Goal: Download file/media

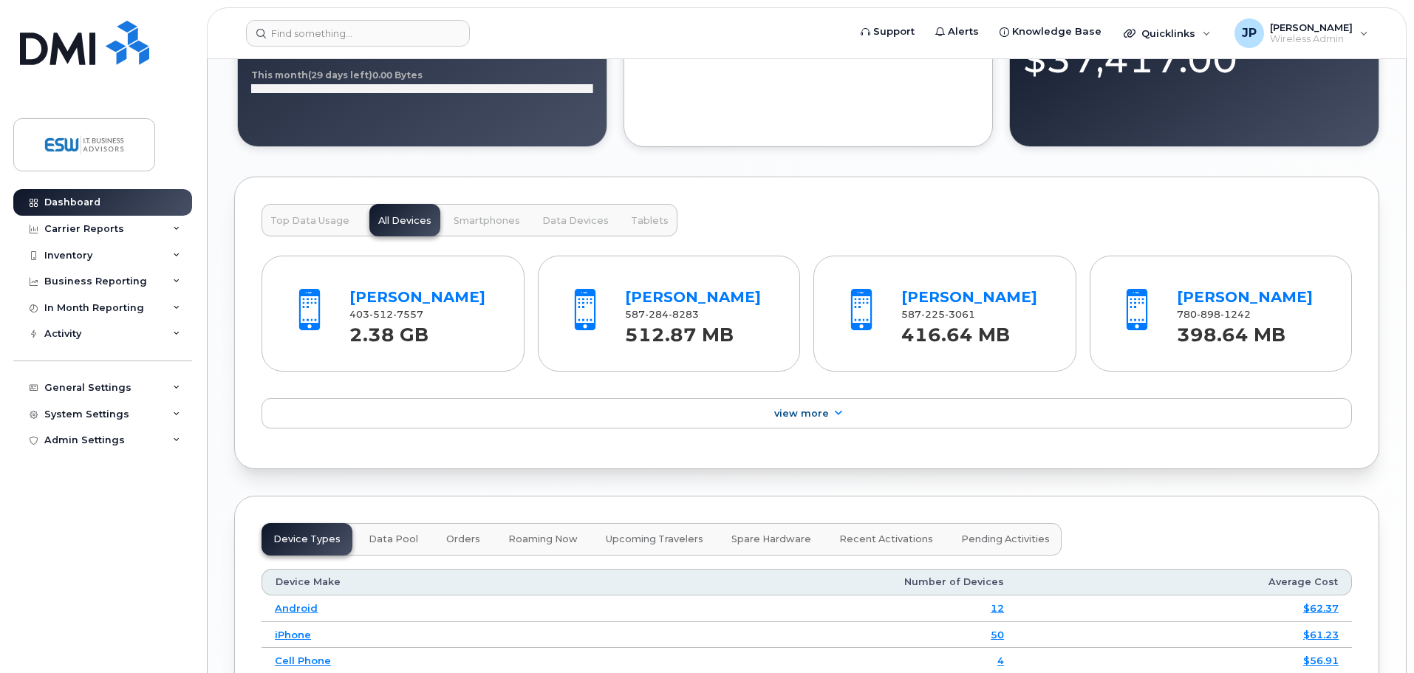
scroll to position [1876, 0]
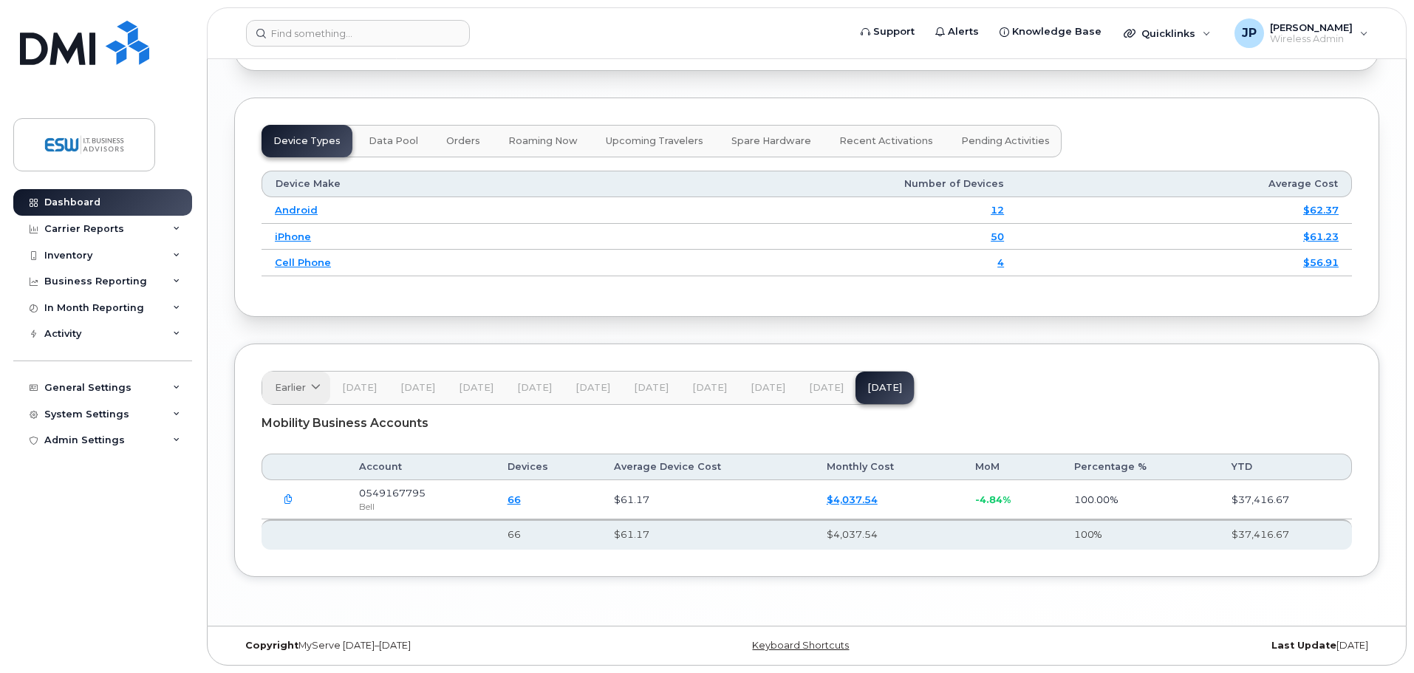
click at [293, 387] on span "Earlier" at bounding box center [290, 387] width 31 height 14
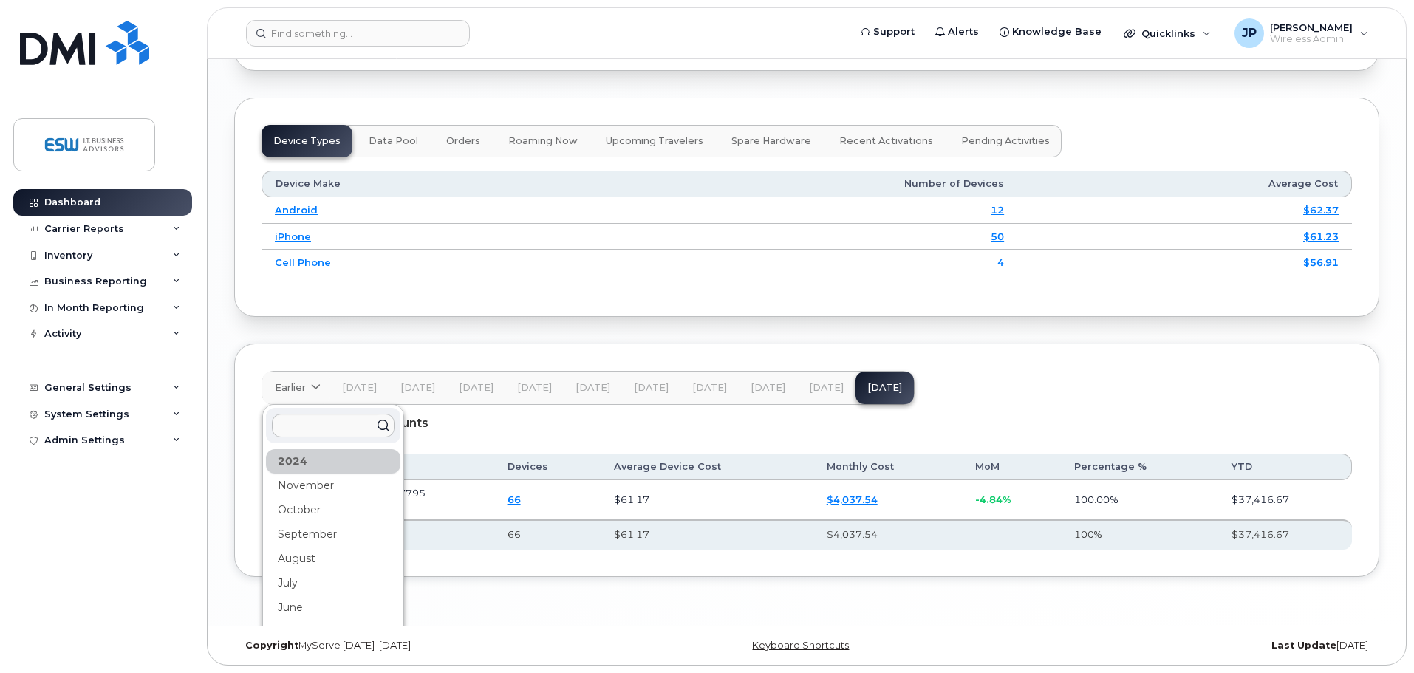
click at [308, 462] on div "2024" at bounding box center [333, 461] width 134 height 24
click at [301, 536] on div "July" at bounding box center [333, 536] width 134 height 24
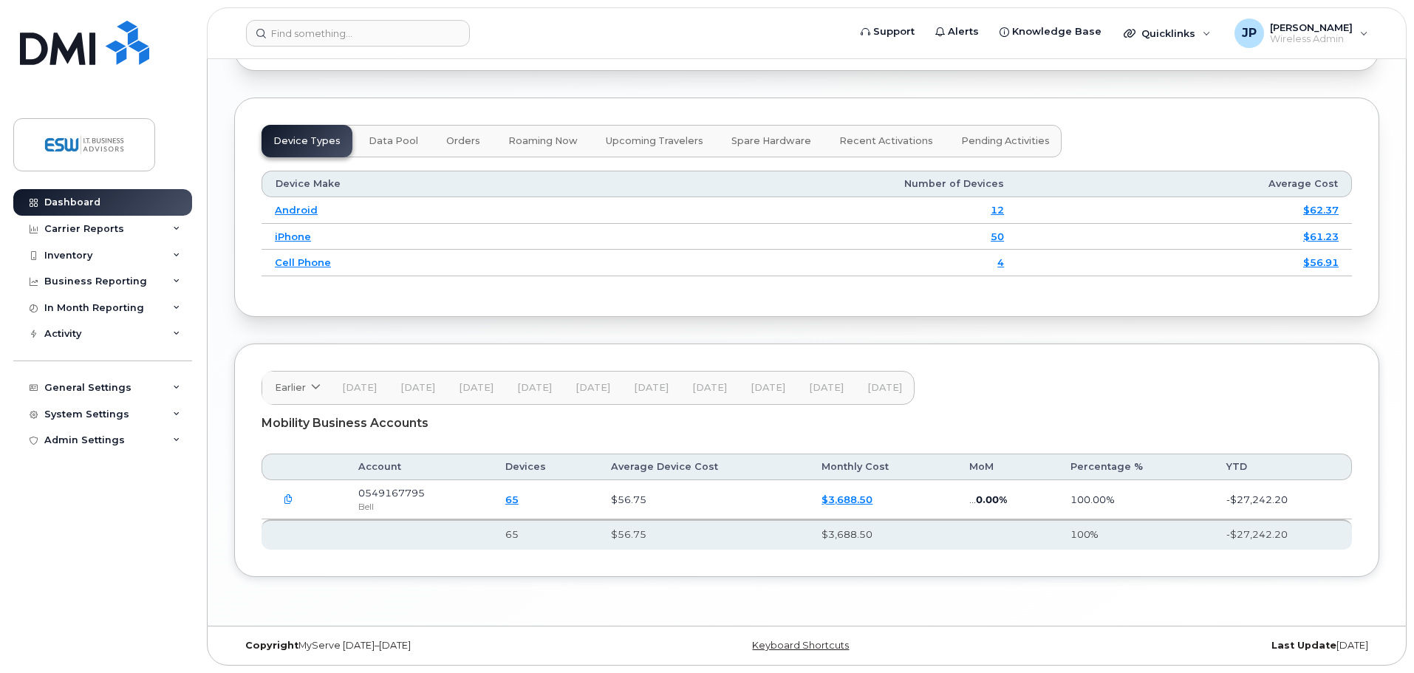
click at [285, 499] on icon "button" at bounding box center [289, 500] width 10 height 10
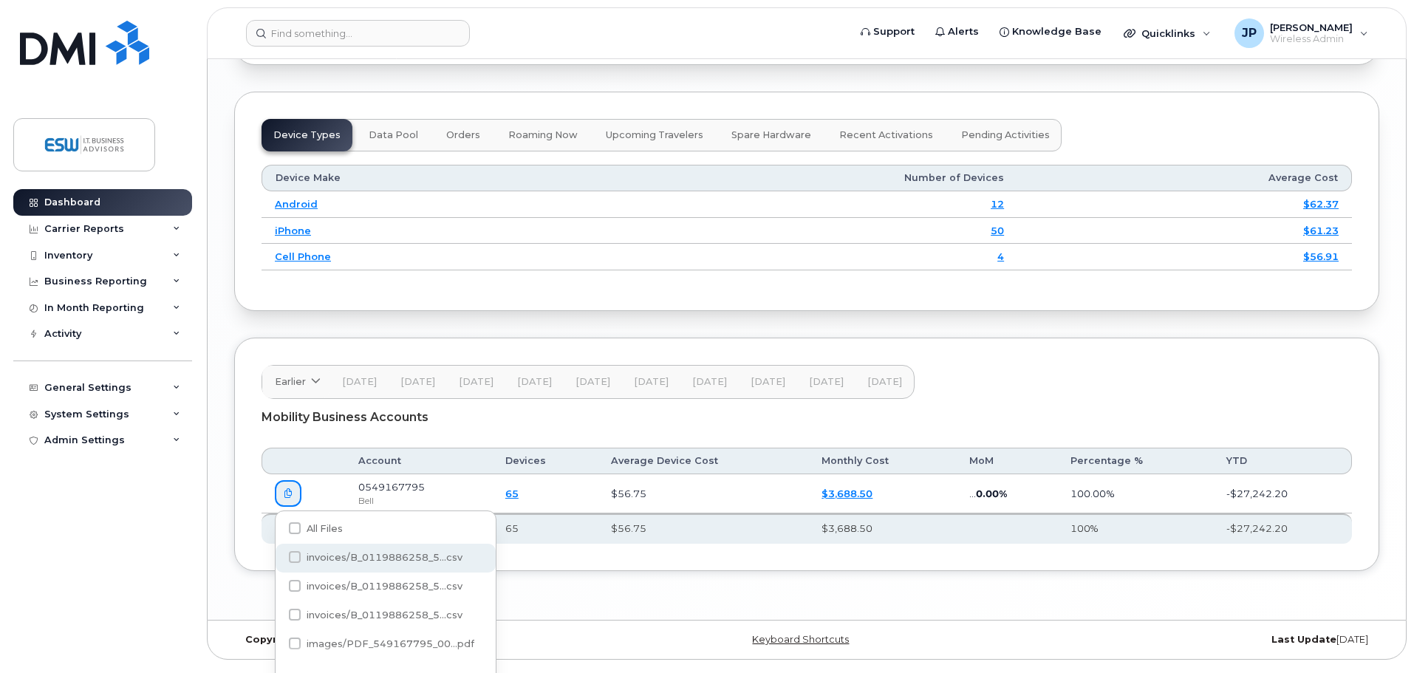
scroll to position [1920, 0]
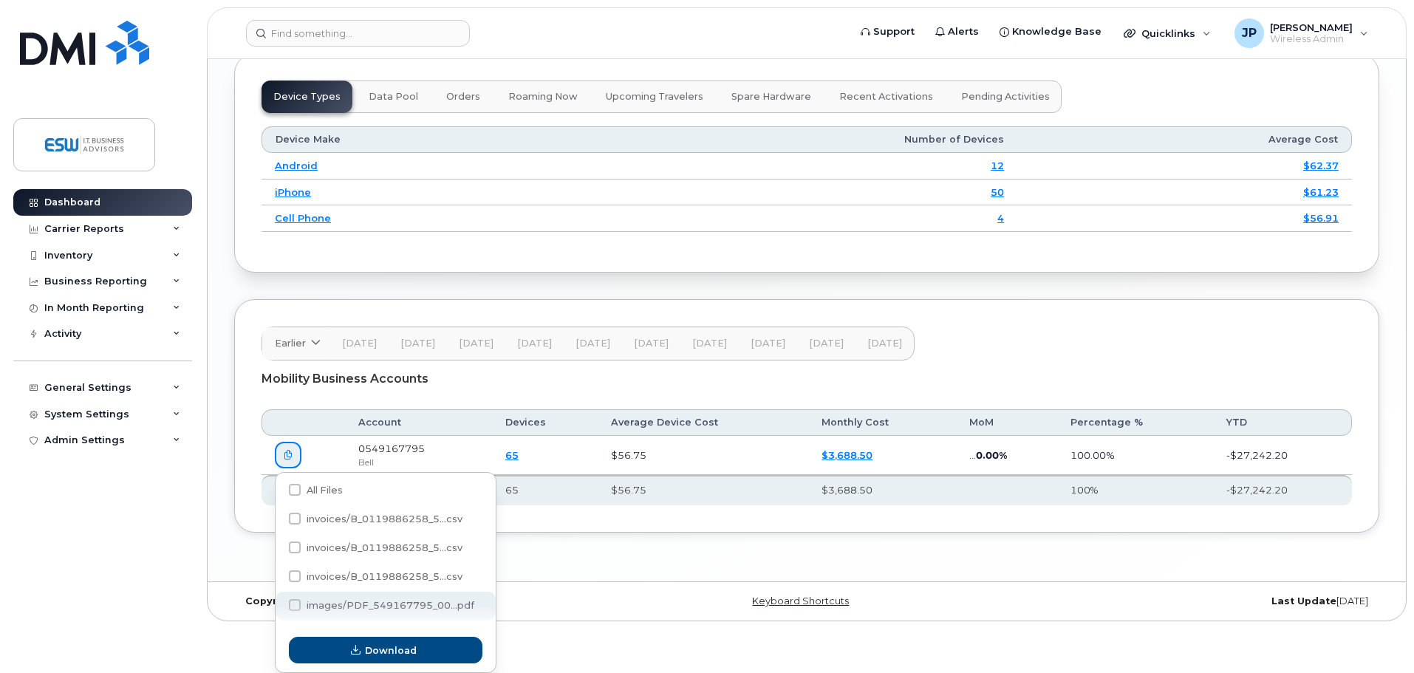
click at [296, 602] on span at bounding box center [295, 605] width 12 height 12
click at [278, 602] on input "images/PDF_549167795_00...pdf" at bounding box center [274, 605] width 7 height 7
checkbox input "true"
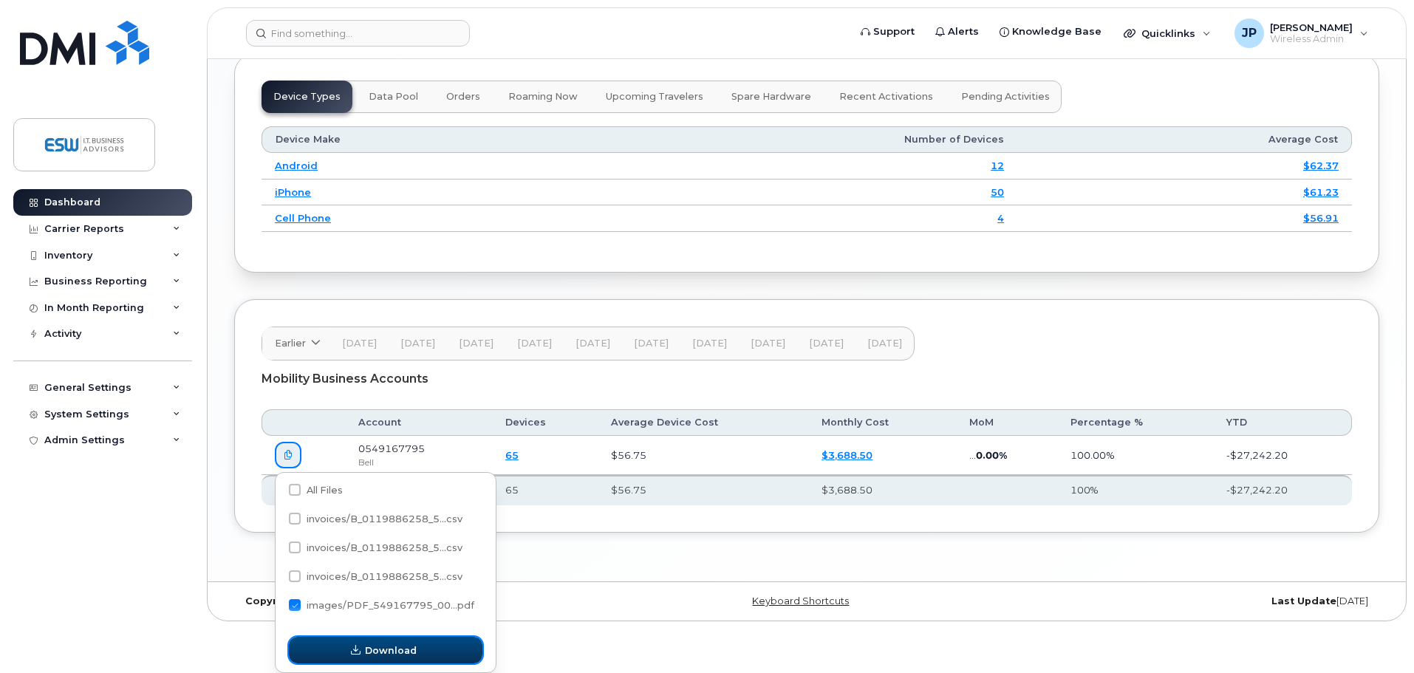
click at [349, 649] on button "Download" at bounding box center [386, 650] width 194 height 27
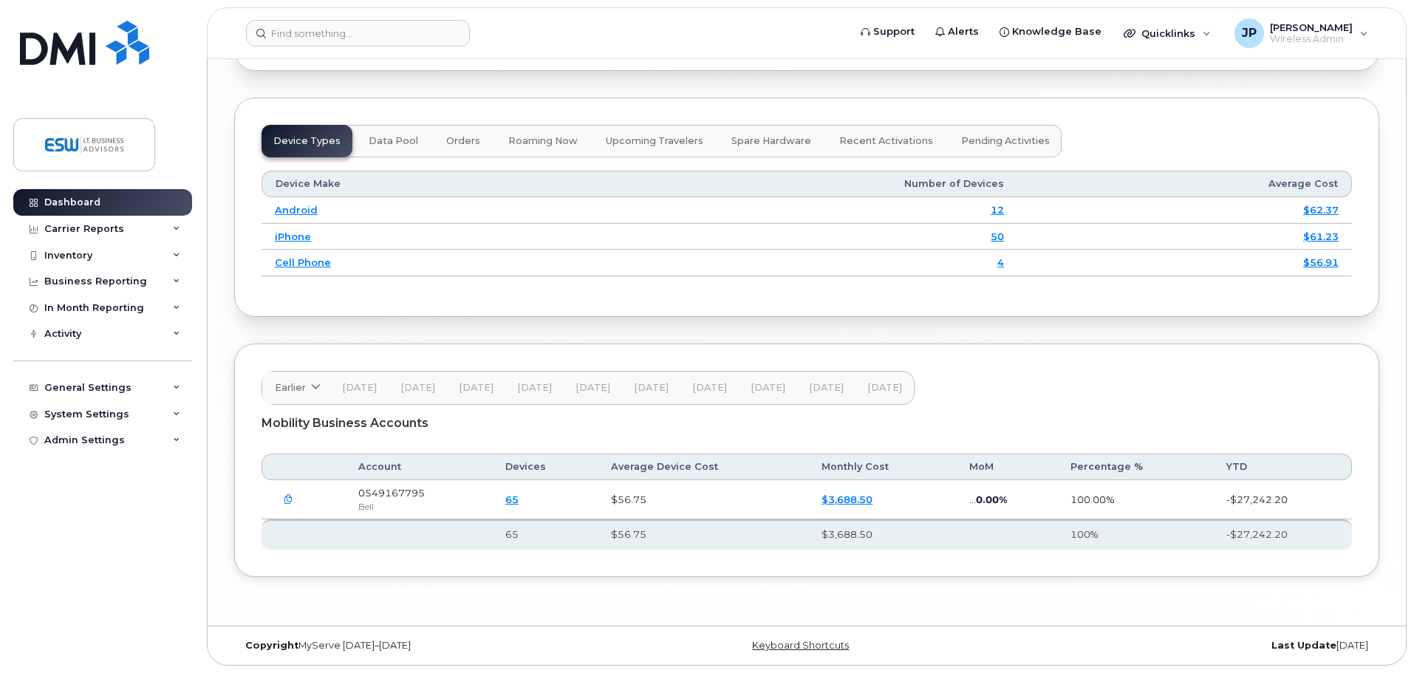
click at [819, 384] on span "[DATE]" at bounding box center [826, 388] width 35 height 12
click at [303, 393] on span "Earlier" at bounding box center [290, 387] width 31 height 14
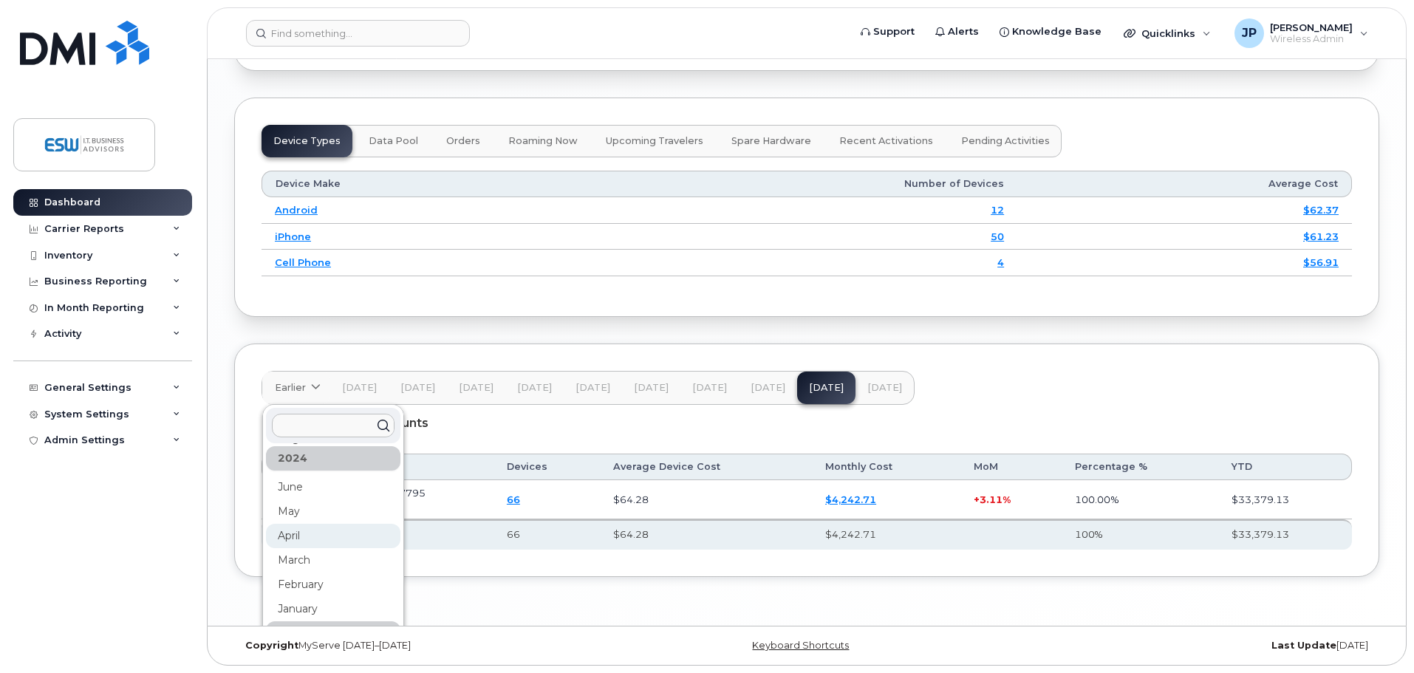
scroll to position [47, 0]
click at [325, 510] on div "August" at bounding box center [333, 512] width 134 height 24
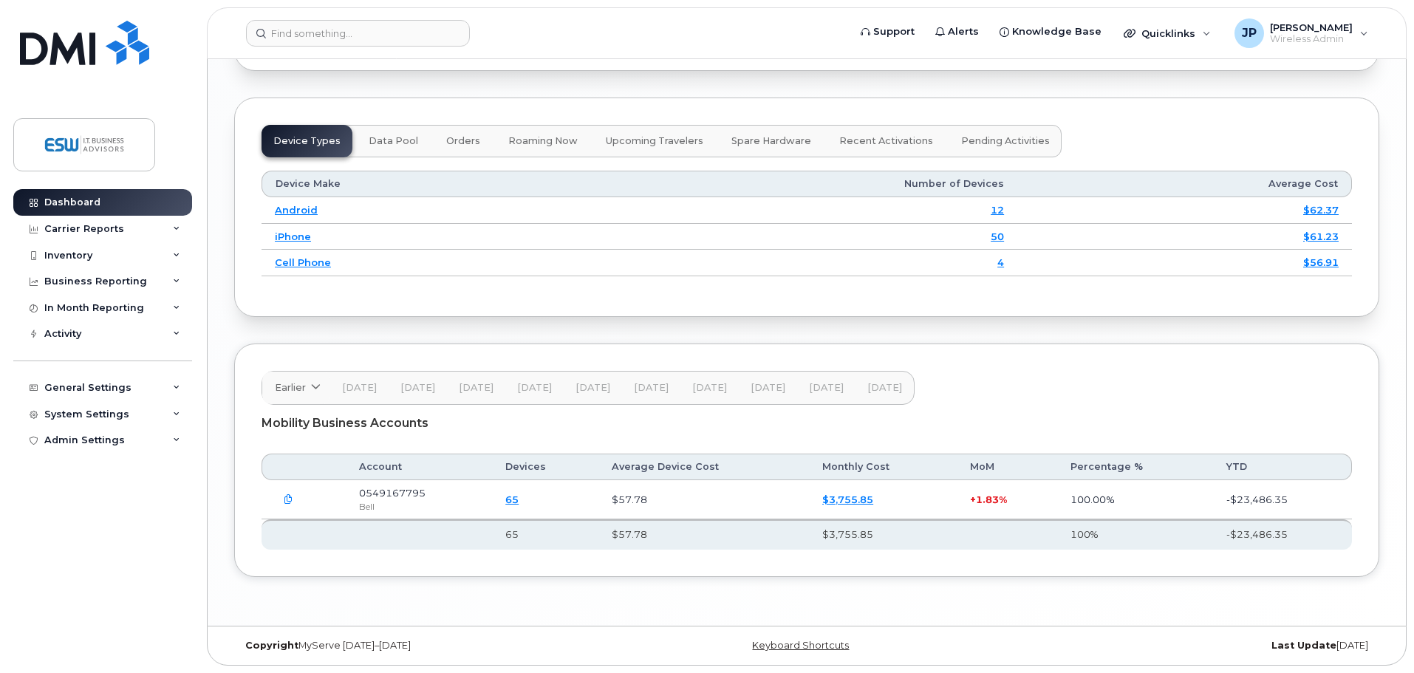
click at [285, 497] on icon "button" at bounding box center [289, 500] width 10 height 10
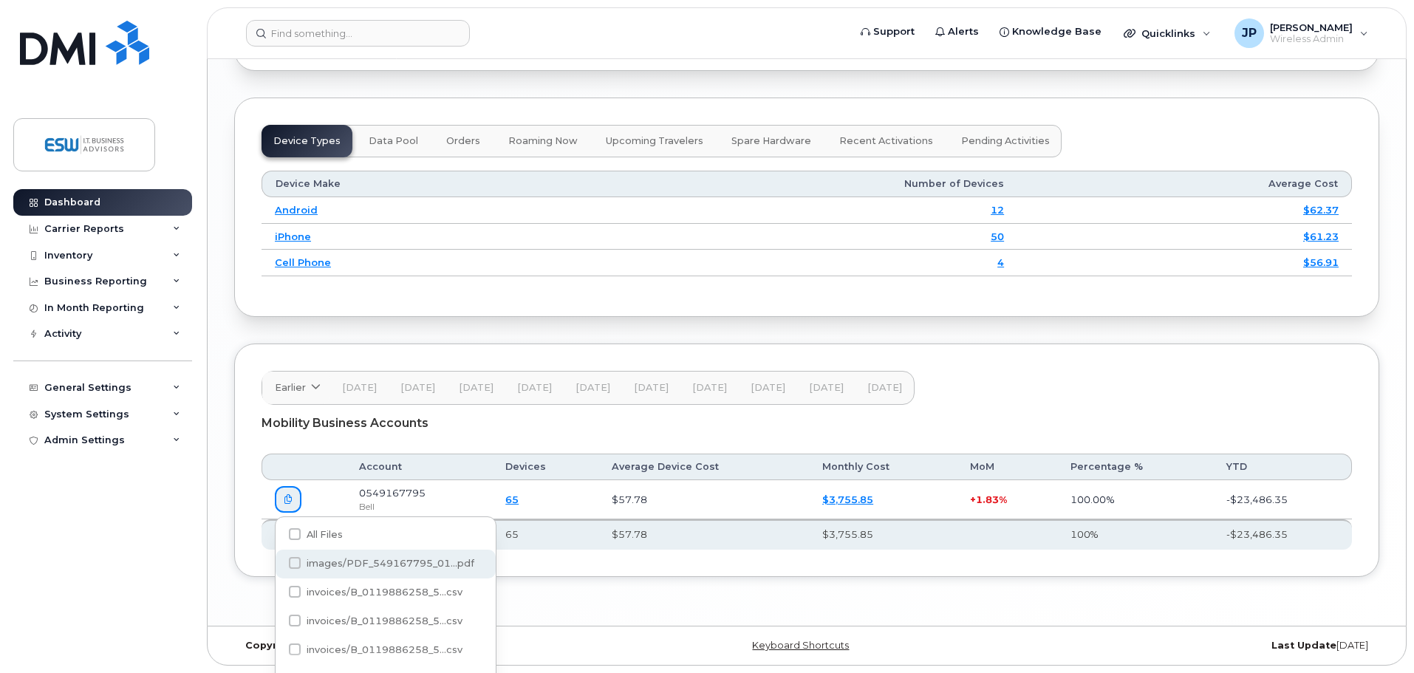
click at [295, 560] on span at bounding box center [295, 563] width 12 height 12
click at [278, 560] on input "images/PDF_549167795_01...pdf" at bounding box center [274, 563] width 7 height 7
checkbox input "true"
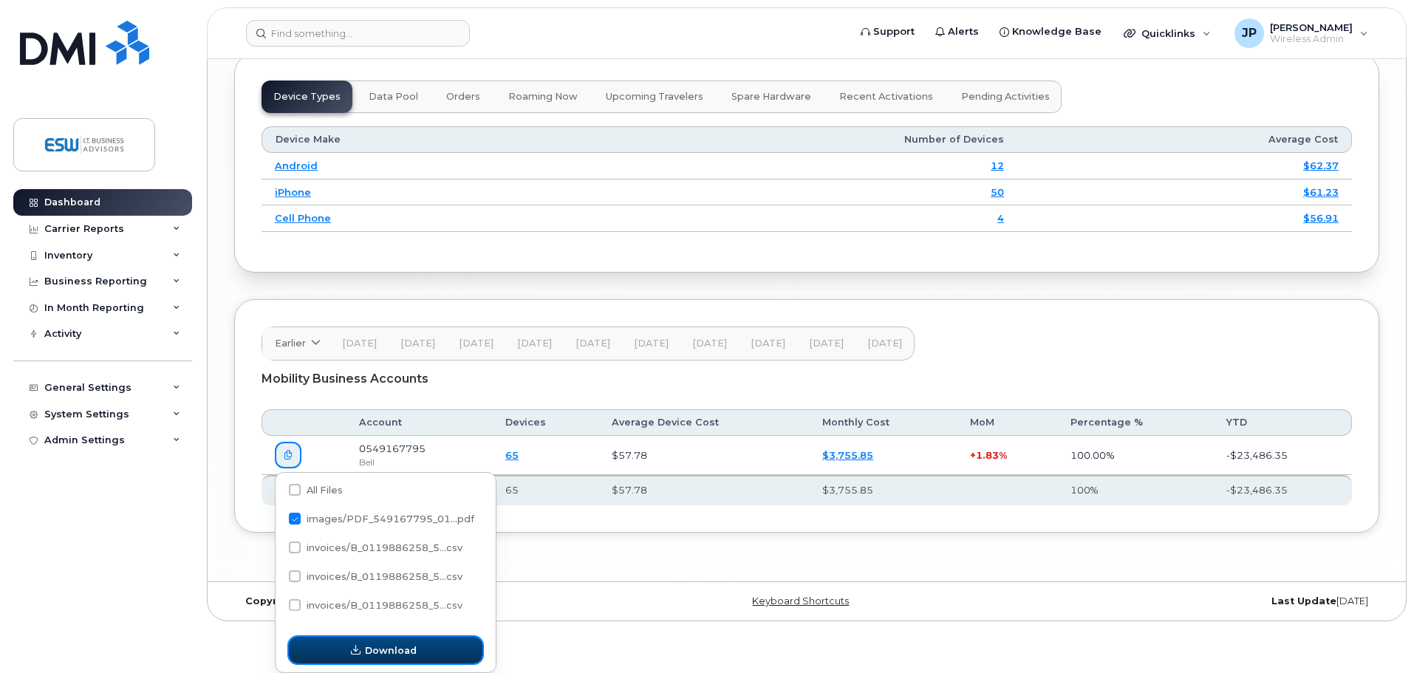
click at [368, 644] on span "Download" at bounding box center [391, 650] width 52 height 14
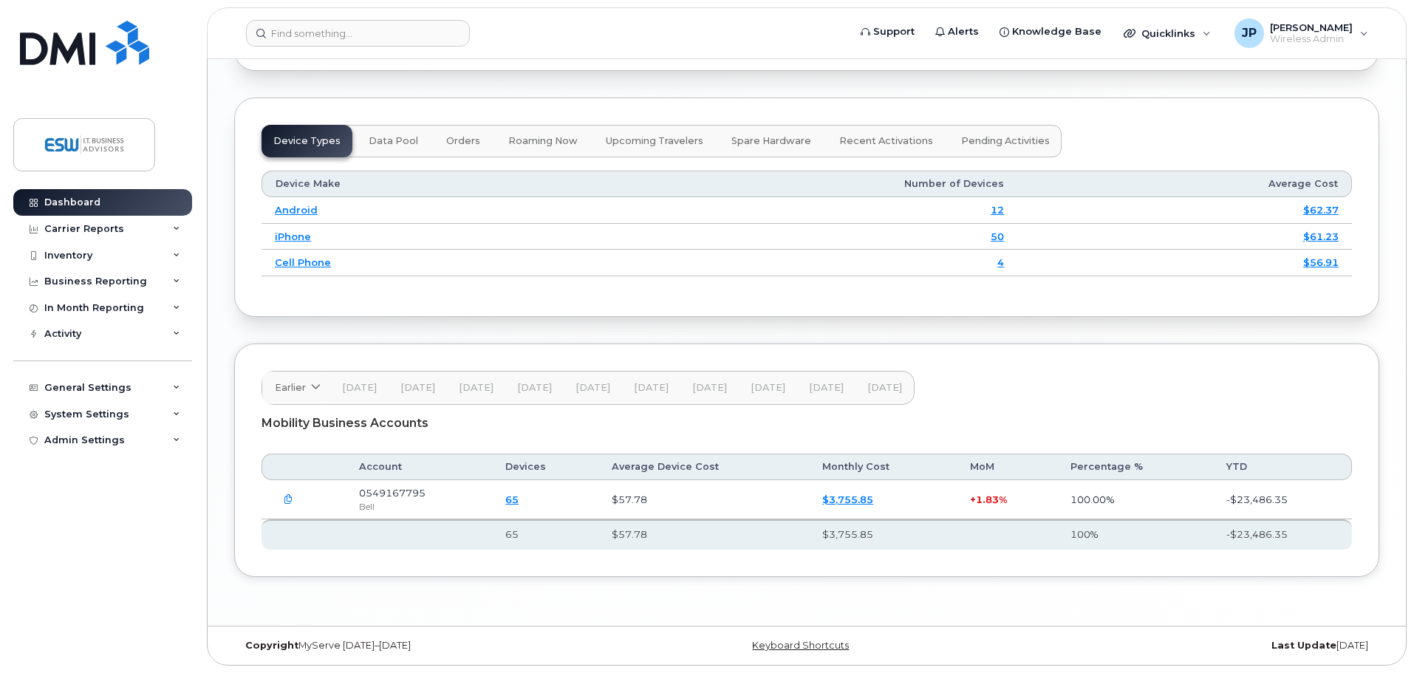
scroll to position [1876, 0]
click at [307, 383] on div "Earlier" at bounding box center [296, 387] width 43 height 14
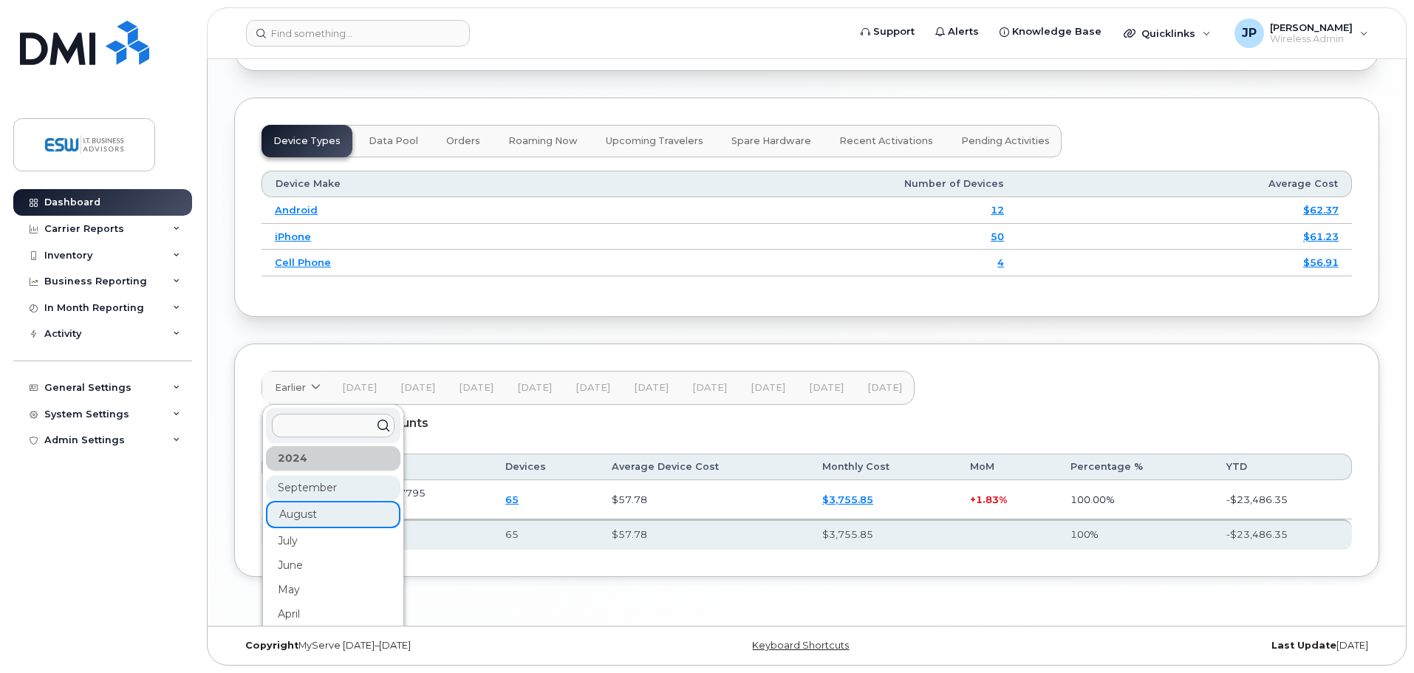
click at [315, 488] on div "September" at bounding box center [333, 488] width 134 height 24
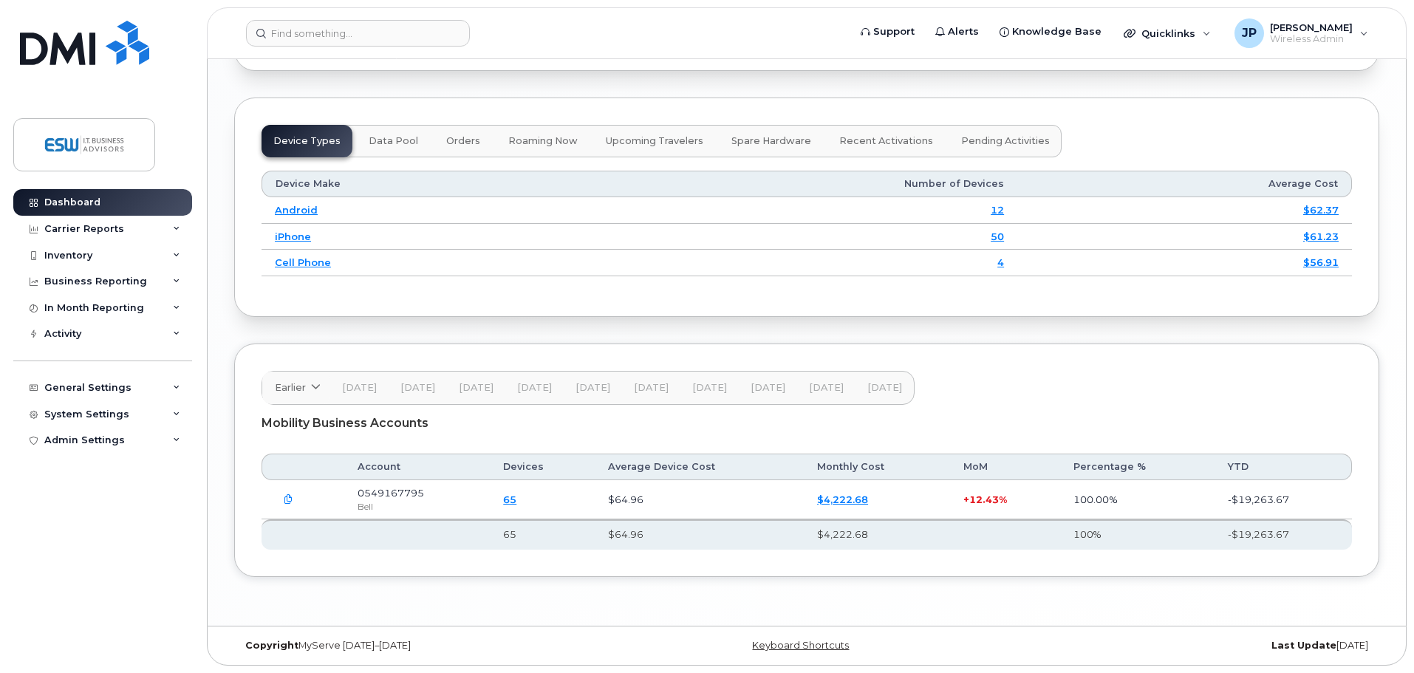
click at [288, 496] on icon "button" at bounding box center [289, 500] width 10 height 10
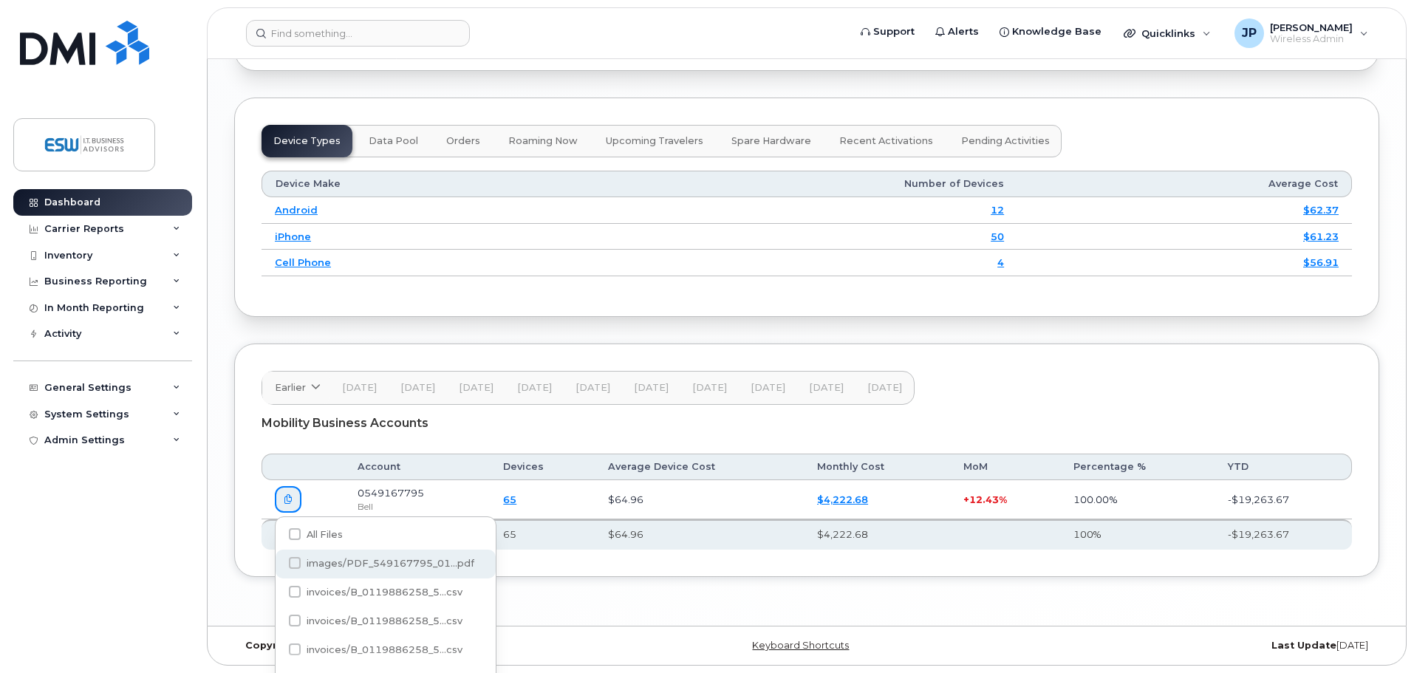
click at [302, 566] on label "images/PDF_549167795_01...pdf" at bounding box center [381, 563] width 185 height 12
click at [278, 566] on input "images/PDF_549167795_01...pdf" at bounding box center [274, 563] width 7 height 7
checkbox input "true"
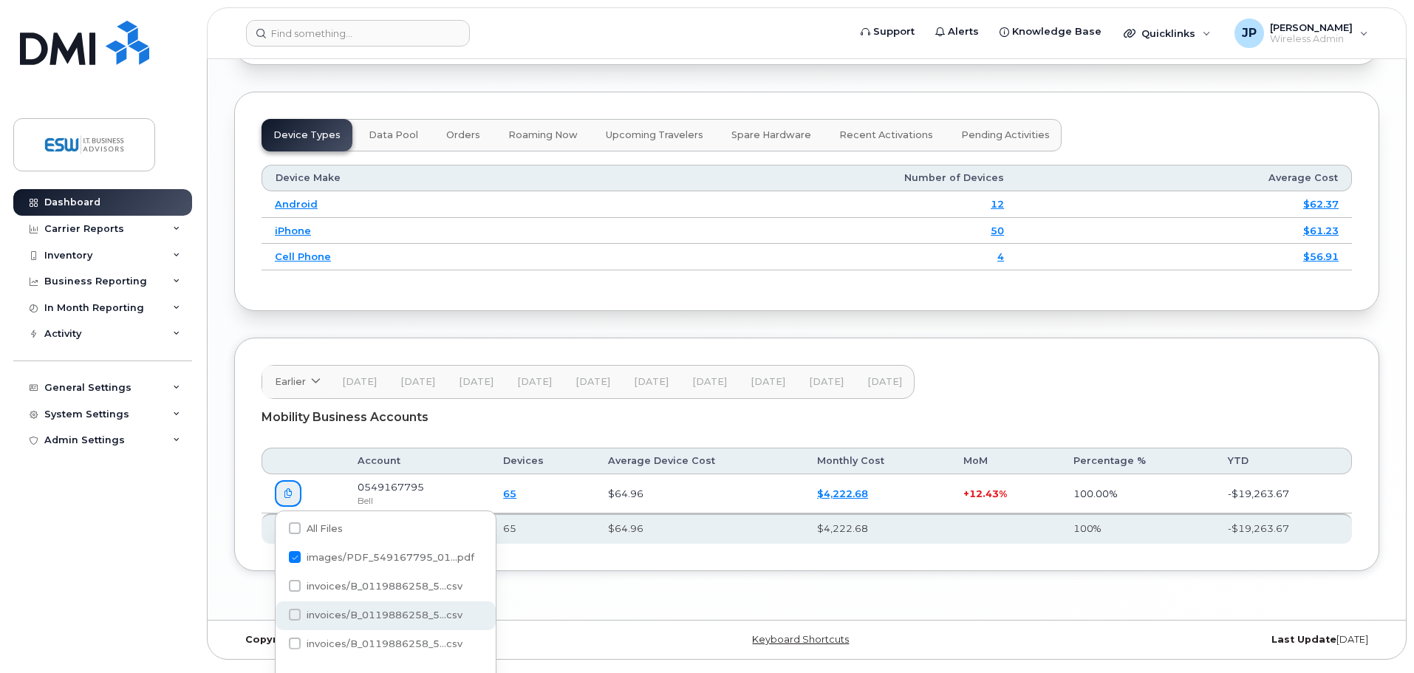
scroll to position [1920, 0]
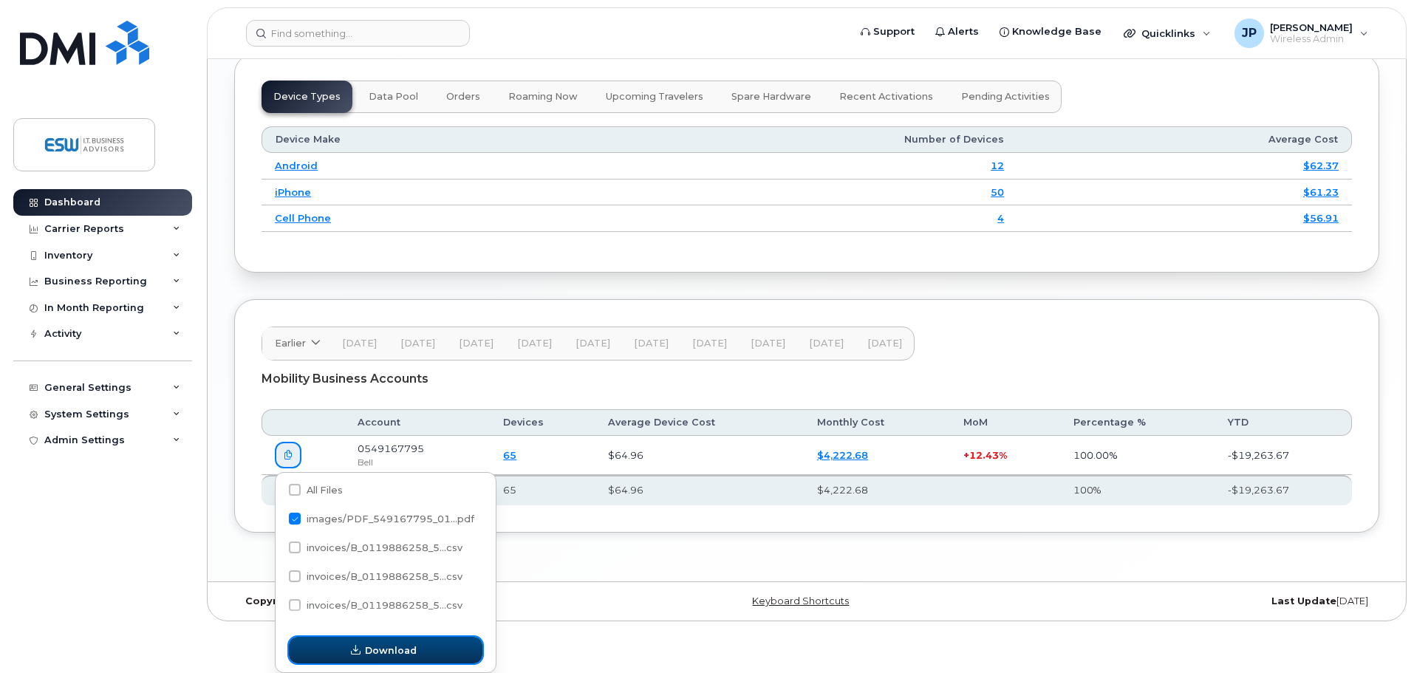
click at [360, 646] on icon "button" at bounding box center [356, 651] width 10 height 10
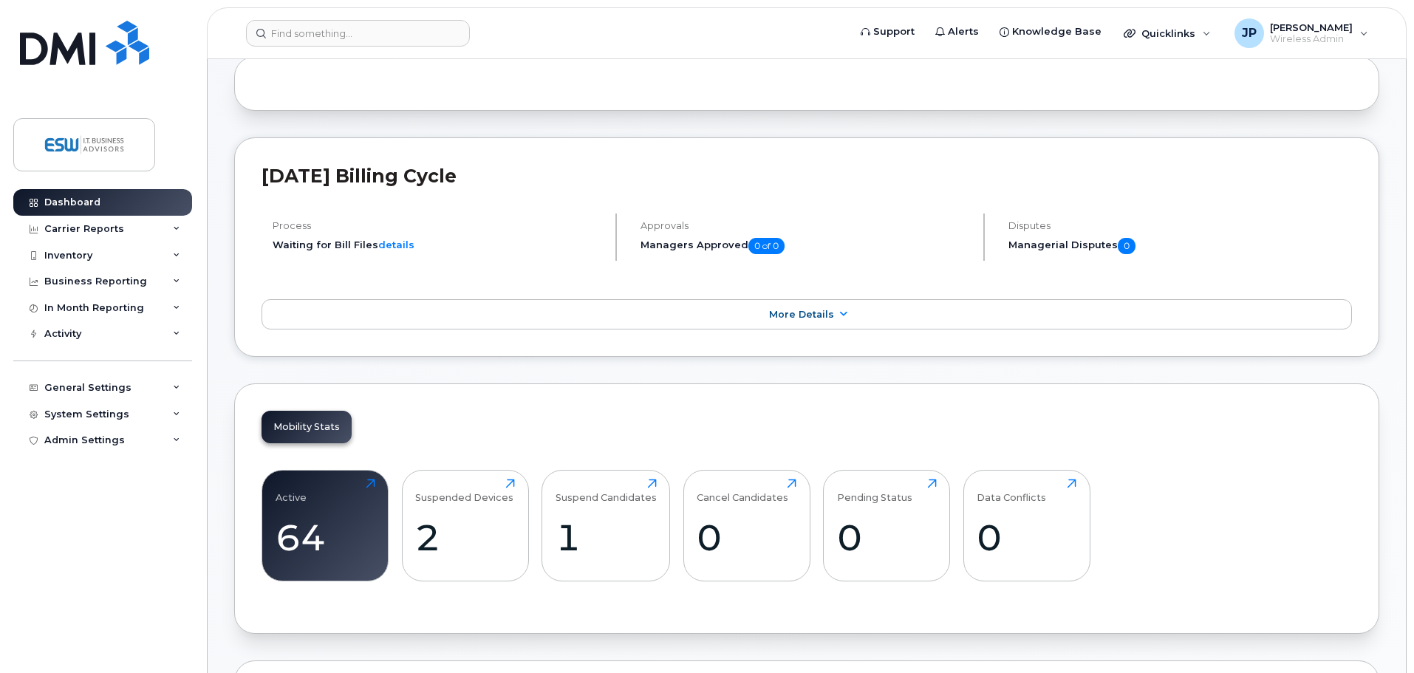
scroll to position [0, 0]
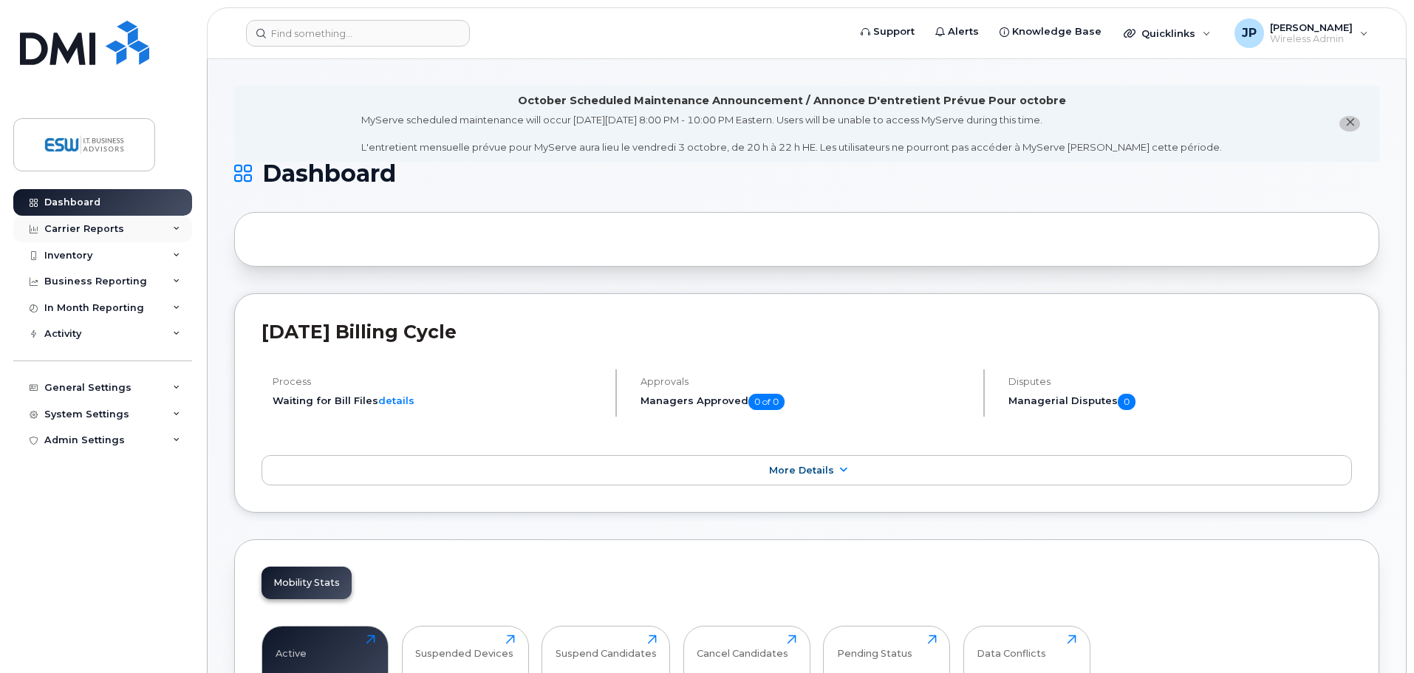
click at [86, 231] on div "Carrier Reports" at bounding box center [84, 229] width 80 height 12
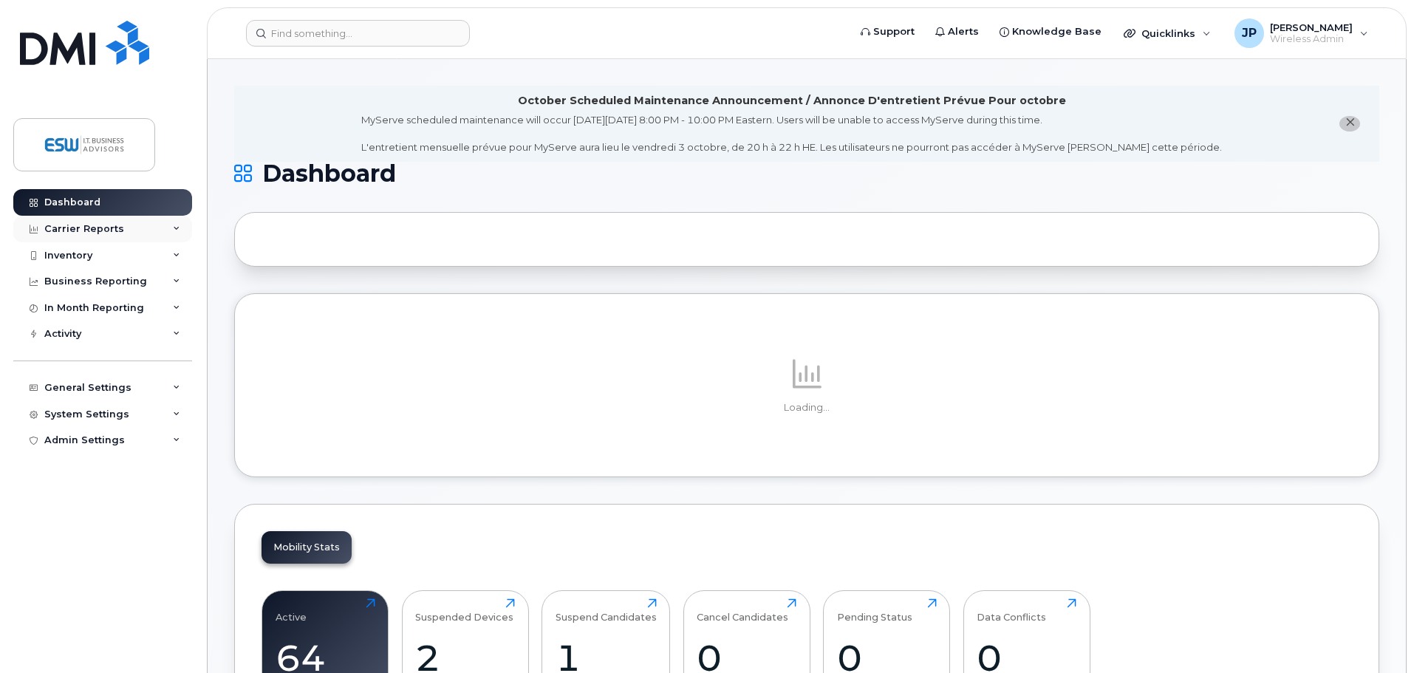
click at [79, 228] on div "Carrier Reports" at bounding box center [84, 229] width 80 height 12
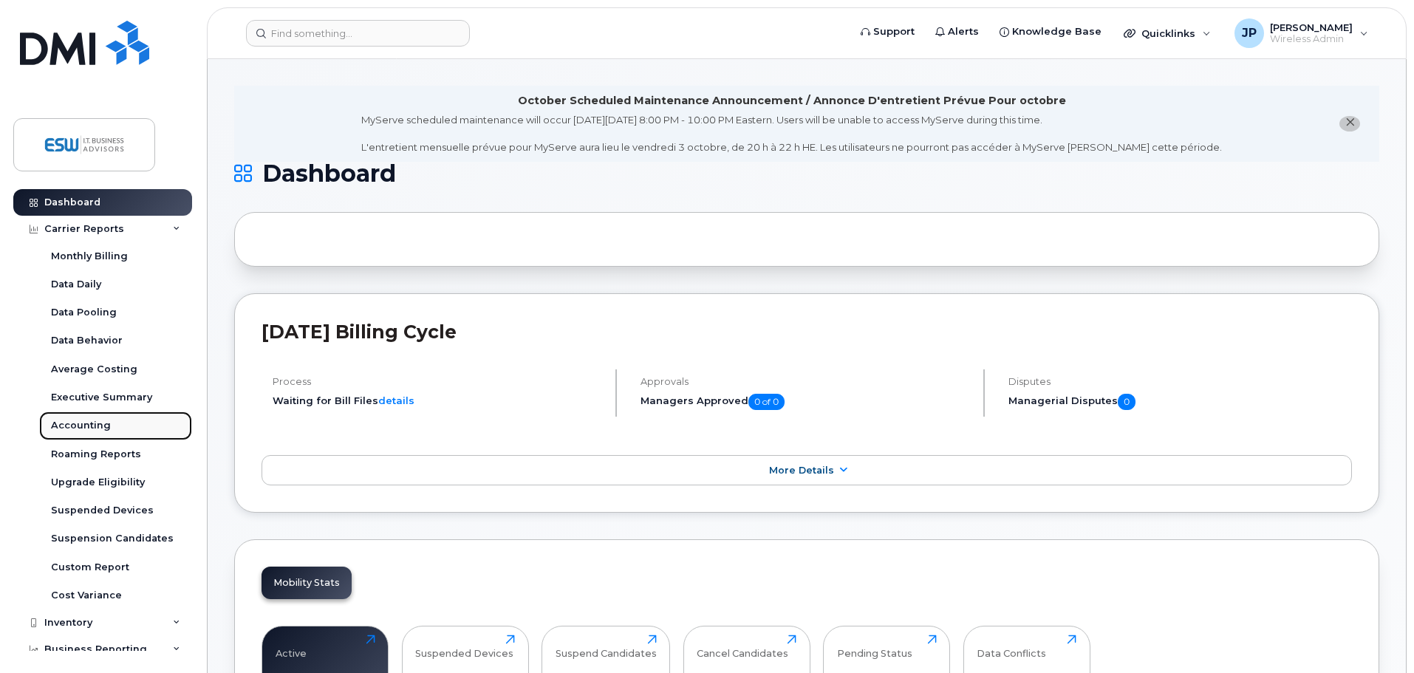
click at [77, 420] on div "Accounting" at bounding box center [81, 425] width 60 height 13
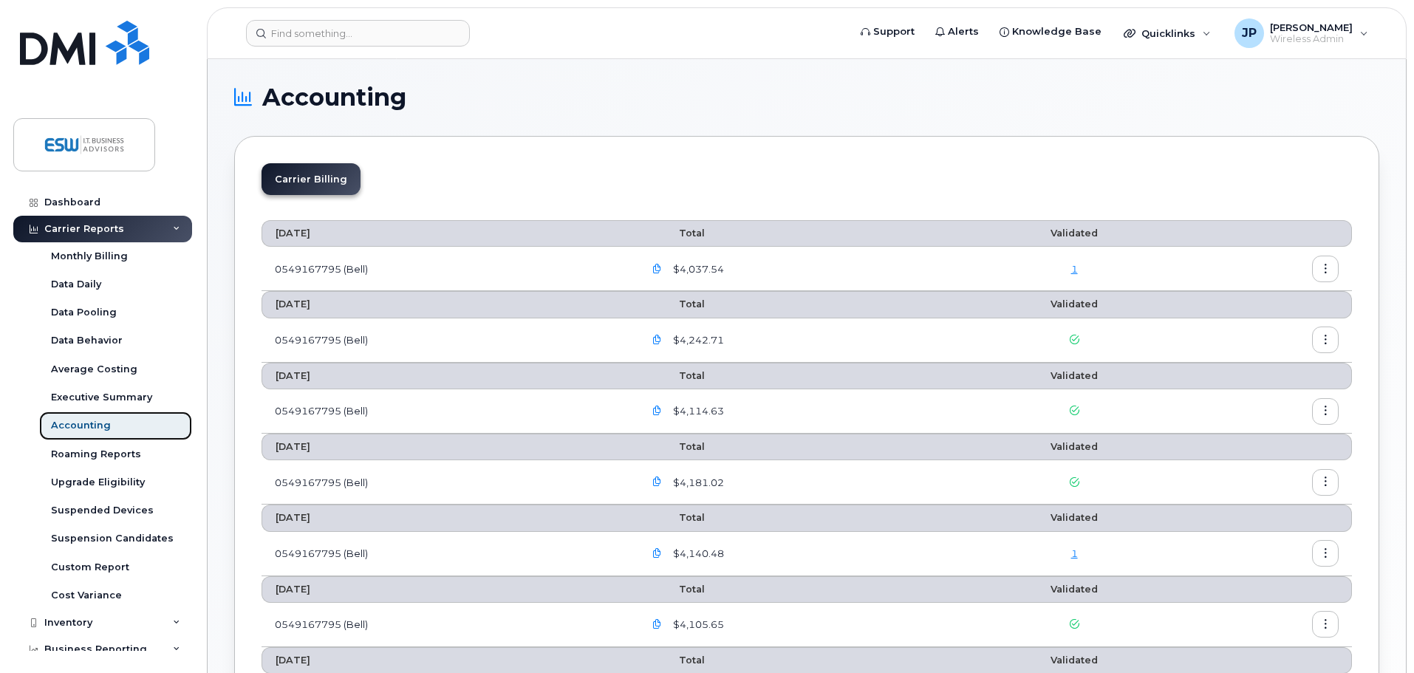
scroll to position [567, 0]
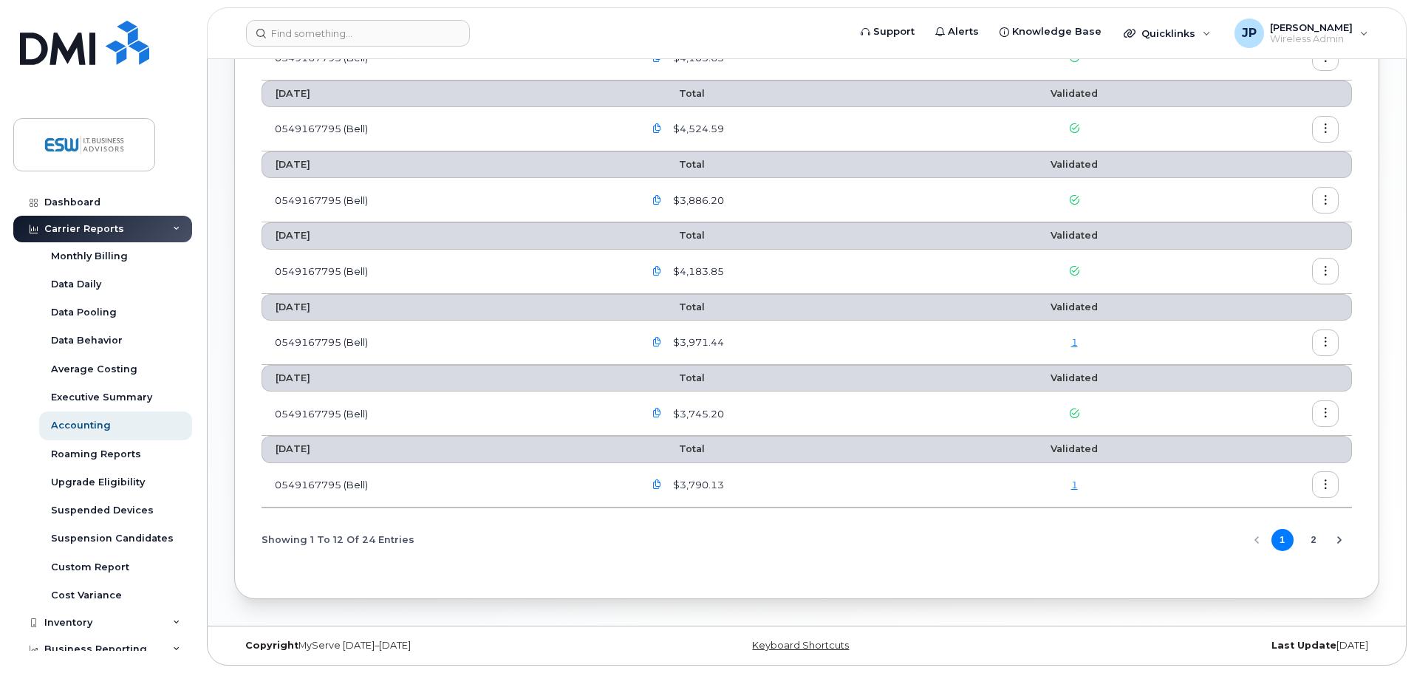
click at [1339, 538] on icon "Next Page" at bounding box center [1339, 539] width 4 height 7
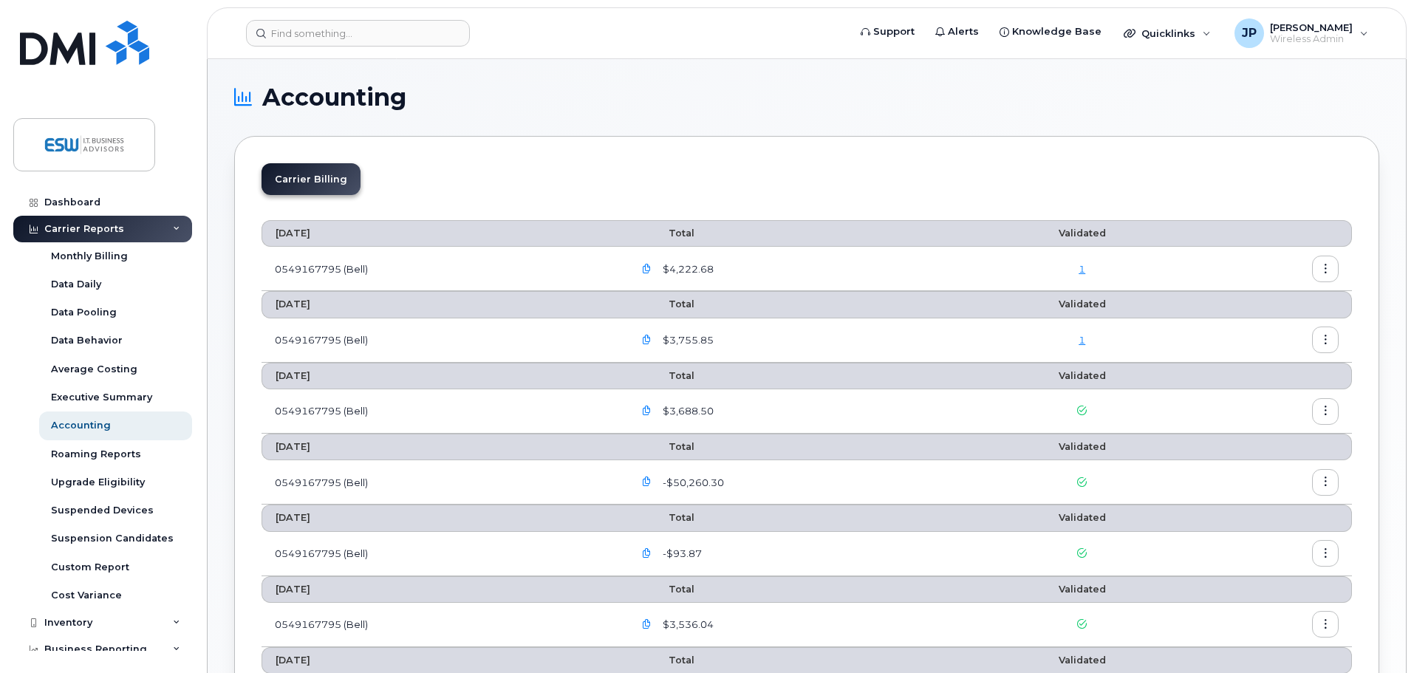
click at [1329, 341] on icon "button" at bounding box center [1326, 340] width 10 height 10
drag, startPoint x: 1267, startPoint y: 372, endPoint x: 1271, endPoint y: 404, distance: 32.7
click at [1271, 408] on div "Details Download" at bounding box center [1272, 386] width 133 height 58
click at [1271, 404] on span "Download" at bounding box center [1258, 400] width 58 height 13
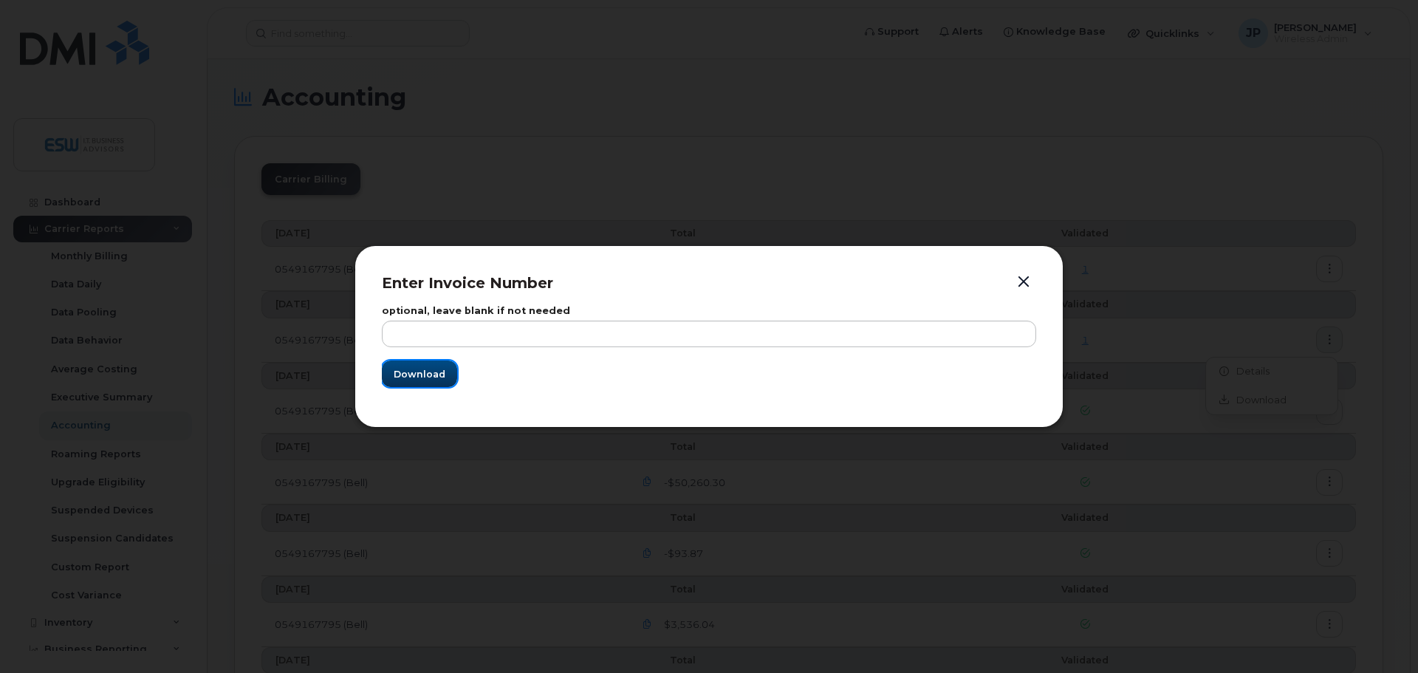
click at [426, 376] on span "Download" at bounding box center [420, 374] width 52 height 14
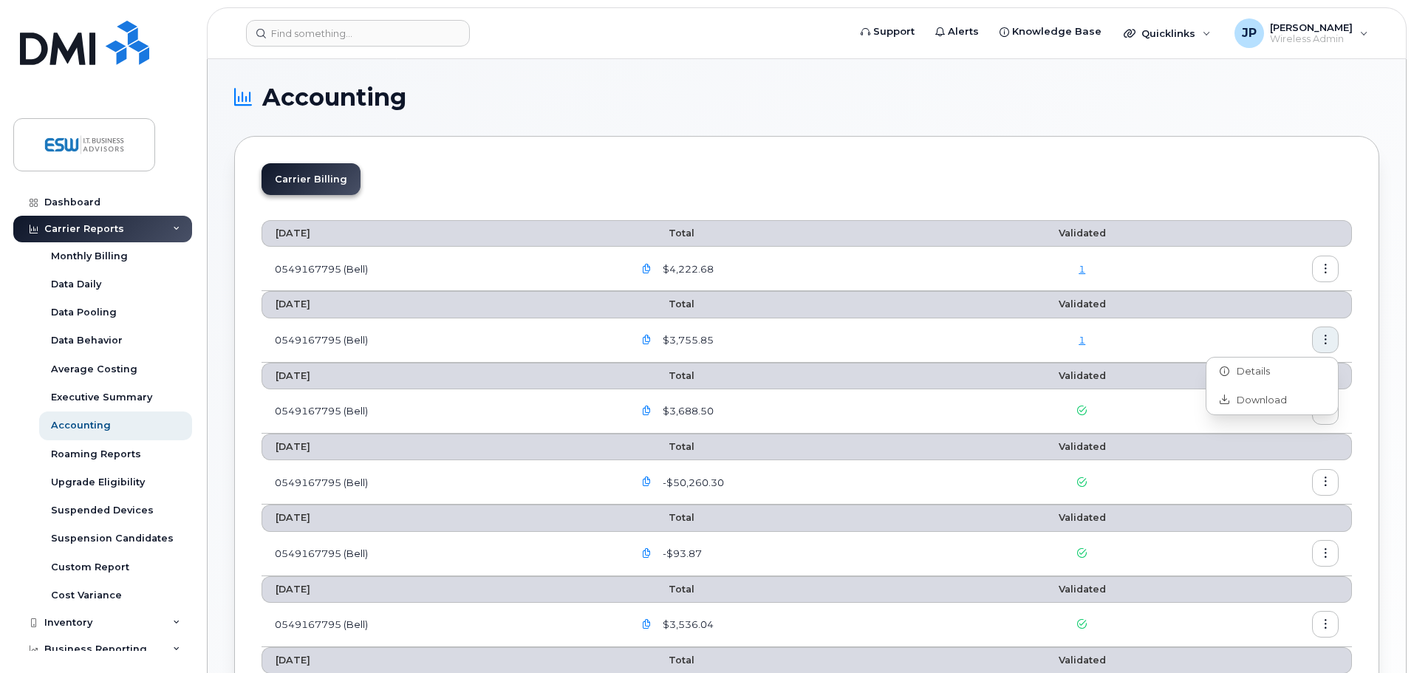
click at [1356, 273] on div "Carrier Billing September 2024 Total Validated 0549167795 (Bell) $4,222.68 1 Au…" at bounding box center [806, 615] width 1145 height 959
click at [1327, 267] on icon "button" at bounding box center [1326, 269] width 10 height 10
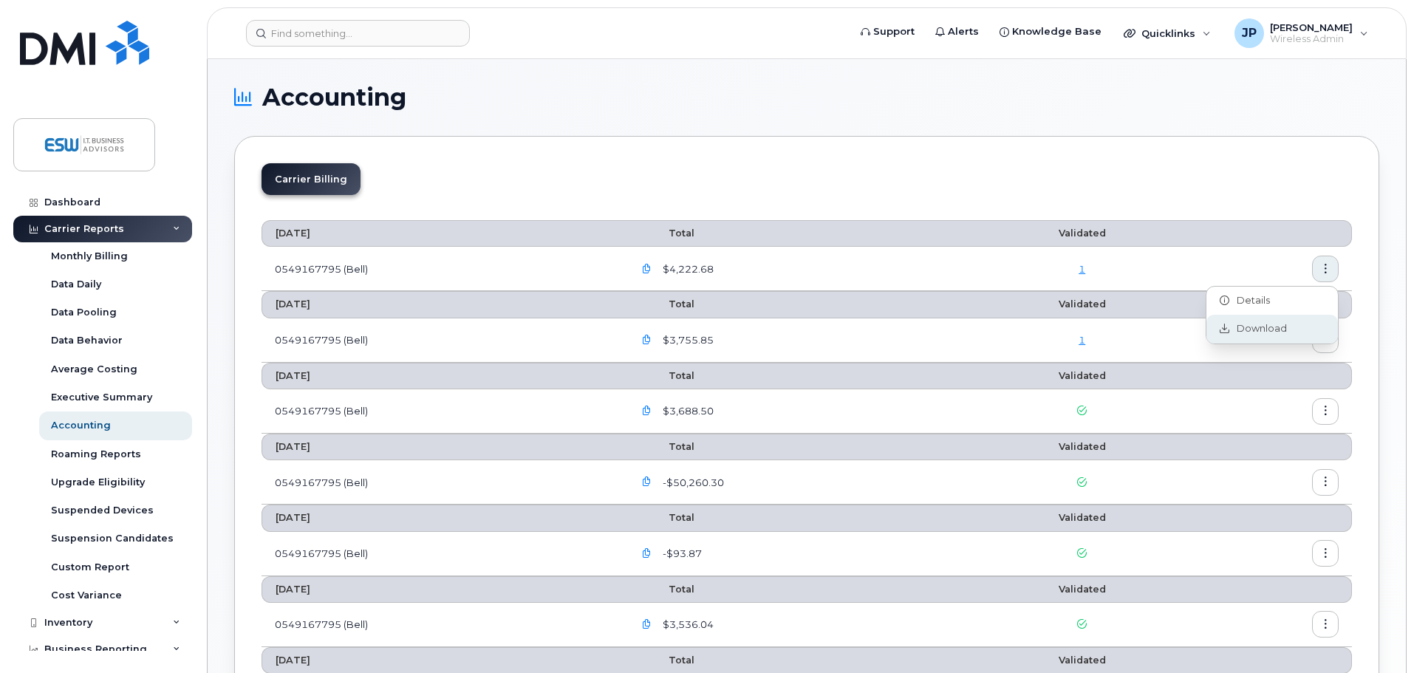
click at [1268, 328] on span "Download" at bounding box center [1258, 328] width 58 height 13
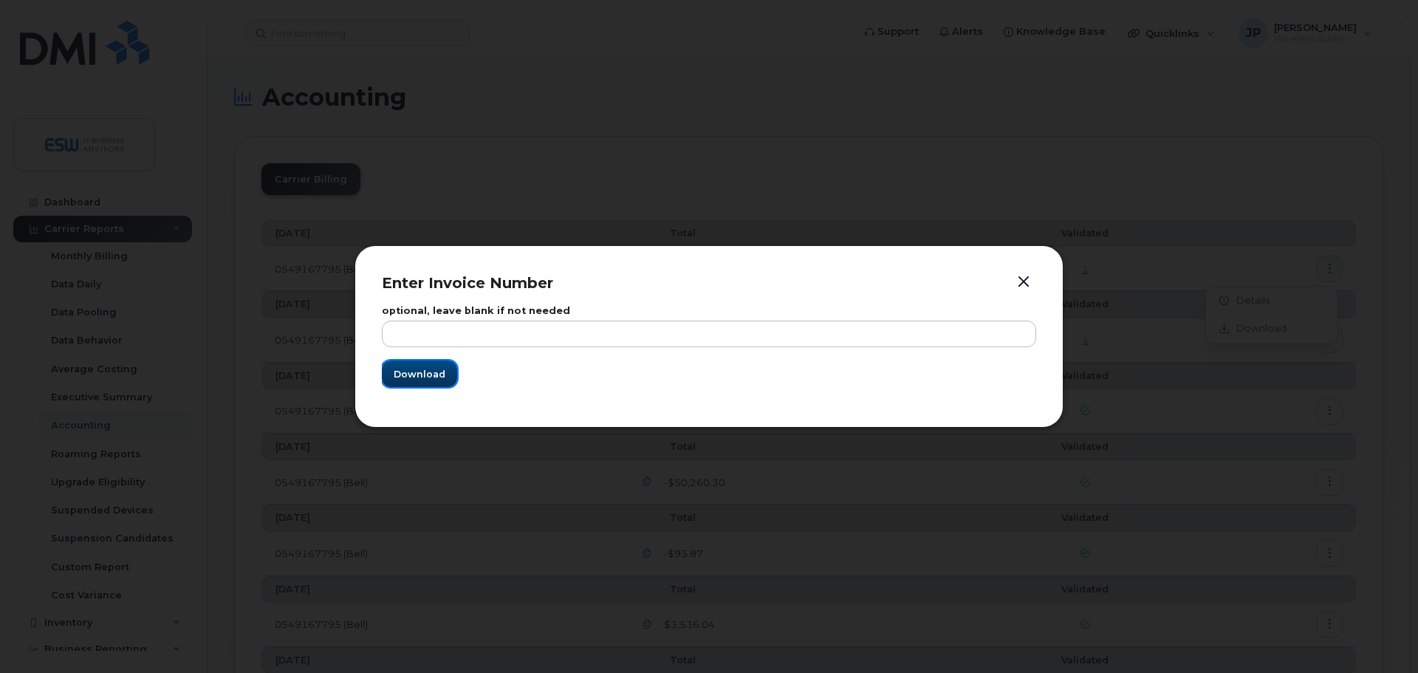
drag, startPoint x: 428, startPoint y: 374, endPoint x: 777, endPoint y: 361, distance: 348.9
click at [428, 375] on span "Download" at bounding box center [420, 374] width 52 height 14
